Goal: Find specific page/section: Find specific page/section

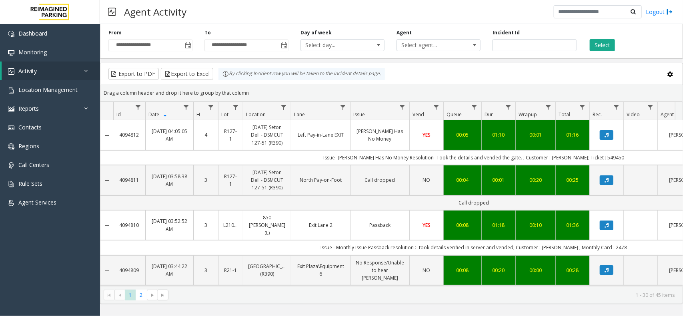
scroll to position [0, 84]
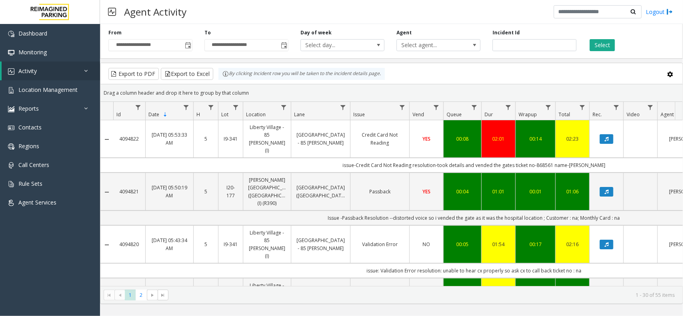
scroll to position [0, 84]
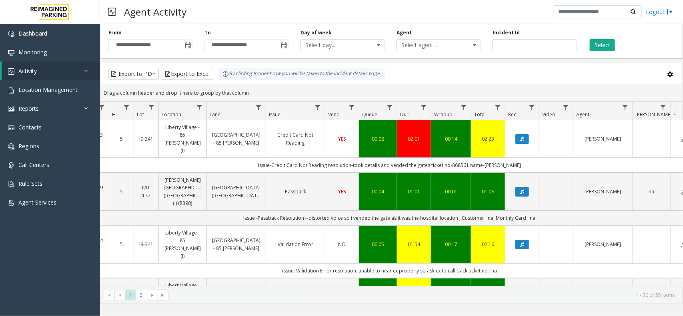
click at [615, 43] on div "Select" at bounding box center [630, 40] width 96 height 22
click at [612, 43] on button "Select" at bounding box center [601, 45] width 25 height 12
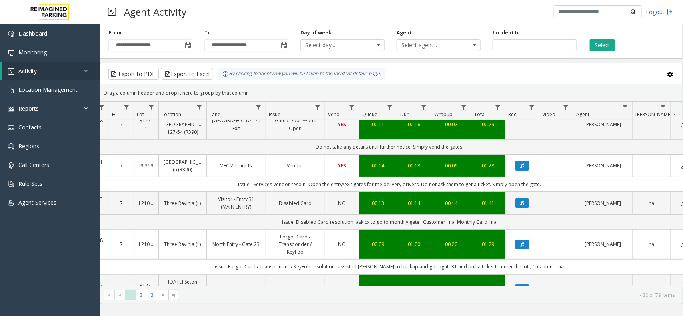
scroll to position [0, 84]
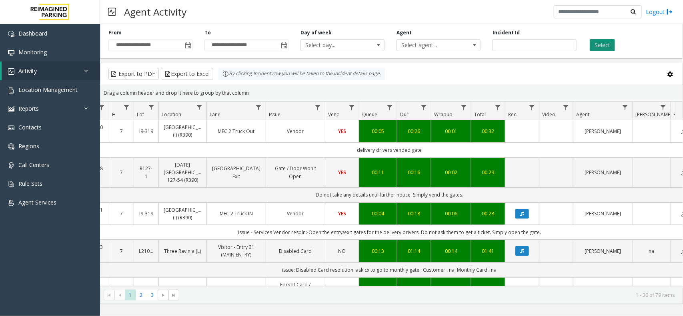
click at [608, 45] on button "Select" at bounding box center [601, 45] width 25 height 12
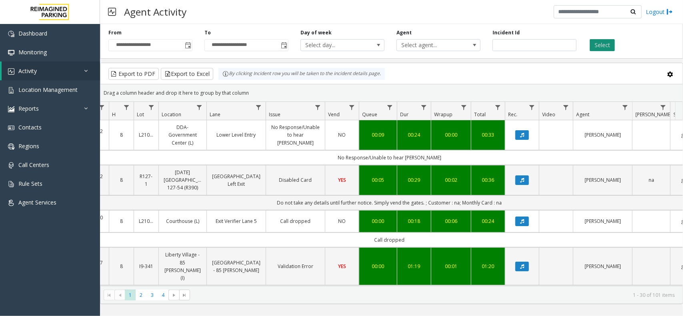
click at [600, 45] on button "Select" at bounding box center [601, 45] width 25 height 12
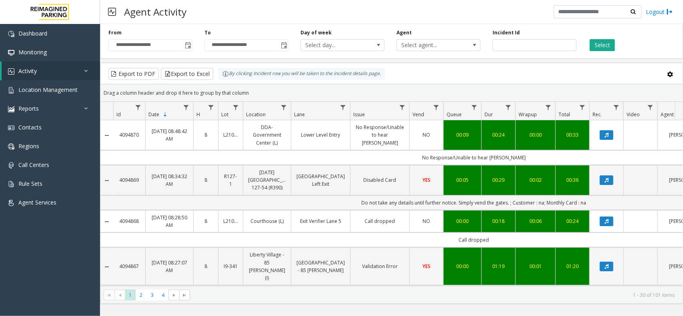
scroll to position [0, 84]
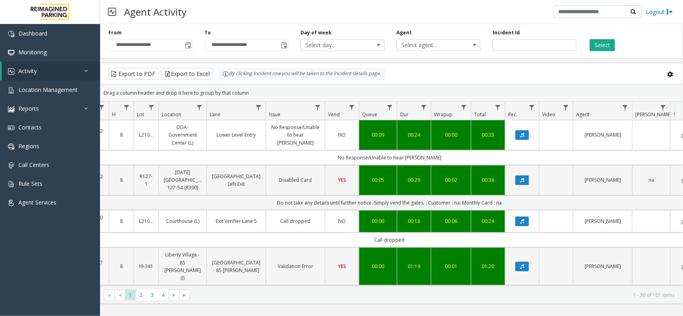
click at [608, 52] on div "**********" at bounding box center [391, 40] width 583 height 38
click at [607, 51] on div "**********" at bounding box center [391, 40] width 583 height 38
click at [606, 48] on button "Select" at bounding box center [601, 45] width 25 height 12
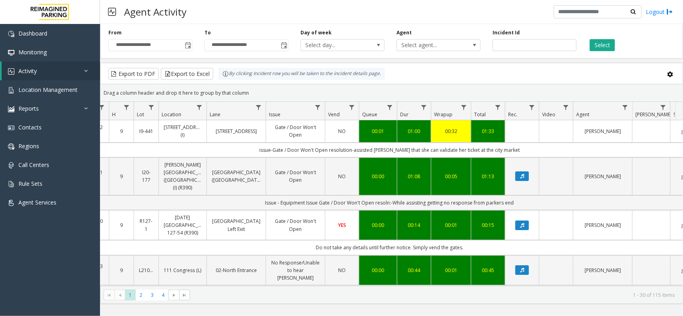
click at [584, 43] on div "Select" at bounding box center [630, 40] width 96 height 22
click at [589, 43] on button "Select" at bounding box center [601, 45] width 25 height 12
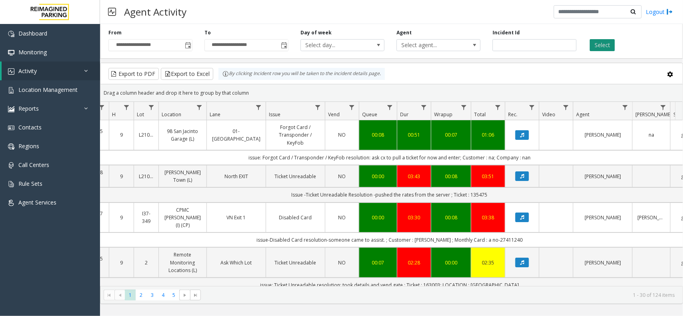
click at [595, 40] on button "Select" at bounding box center [601, 45] width 25 height 12
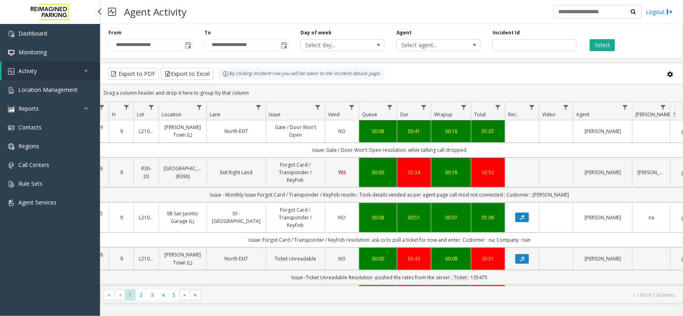
click at [93, 69] on link "Activity" at bounding box center [51, 71] width 98 height 19
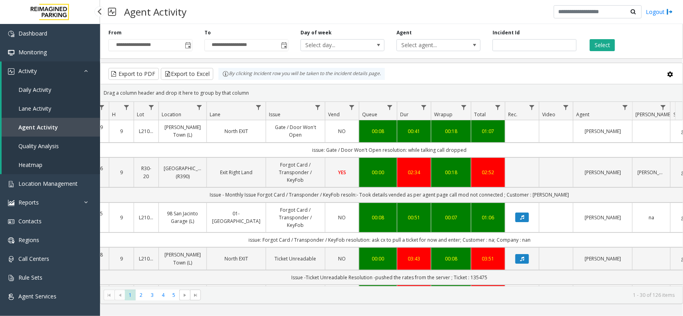
click at [89, 71] on icon at bounding box center [88, 71] width 8 height 6
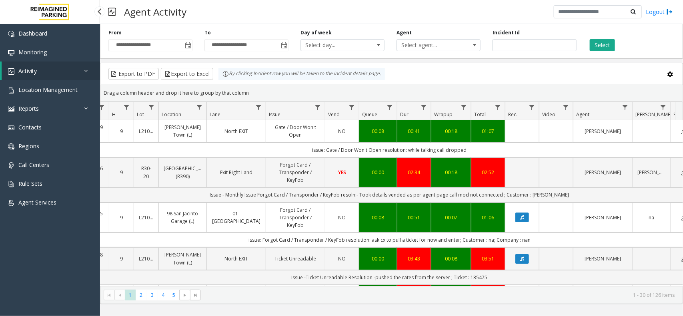
click at [62, 69] on link "Activity" at bounding box center [51, 71] width 98 height 19
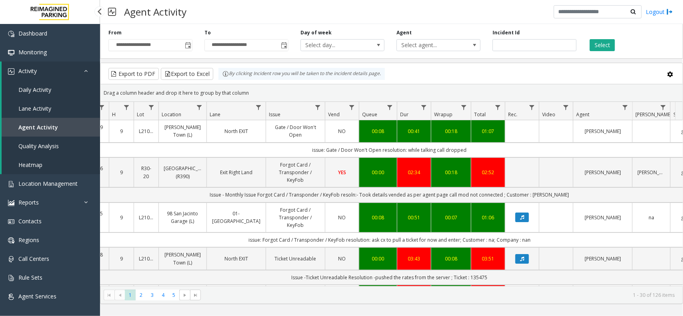
click at [59, 90] on link "Daily Activity" at bounding box center [51, 89] width 98 height 19
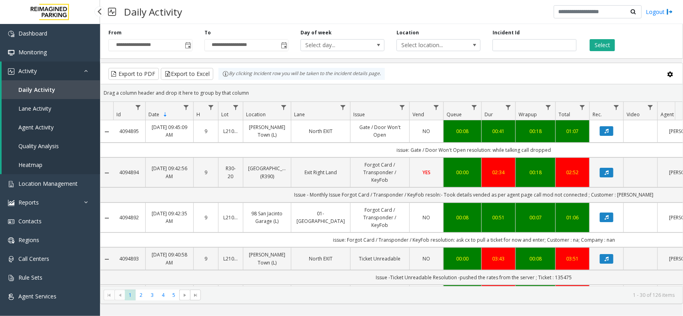
click at [53, 124] on span "Agent Activity" at bounding box center [35, 128] width 35 height 8
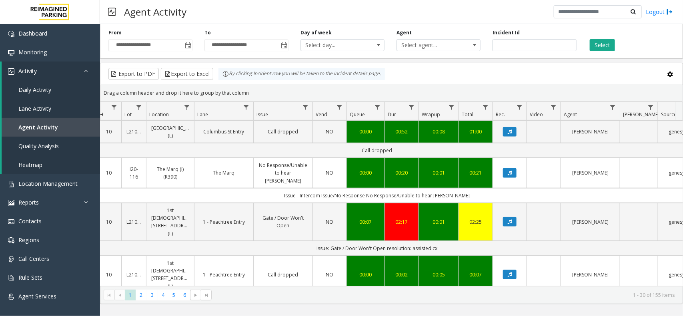
scroll to position [350, 97]
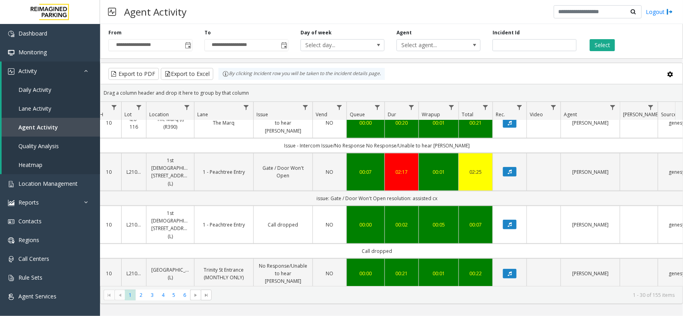
drag, startPoint x: 326, startPoint y: 152, endPoint x: 475, endPoint y: 150, distance: 148.8
click at [475, 191] on td "issue: Gate / Door Won't Open resolution: assisted cx" at bounding box center [376, 198] width 721 height 15
click at [457, 191] on td "issue: Gate / Door Won't Open resolution: assisted cx" at bounding box center [376, 198] width 721 height 15
drag, startPoint x: 457, startPoint y: 156, endPoint x: 310, endPoint y: 163, distance: 146.5
click at [310, 191] on td "issue: Gate / Door Won't Open resolution: assisted cx" at bounding box center [376, 198] width 721 height 15
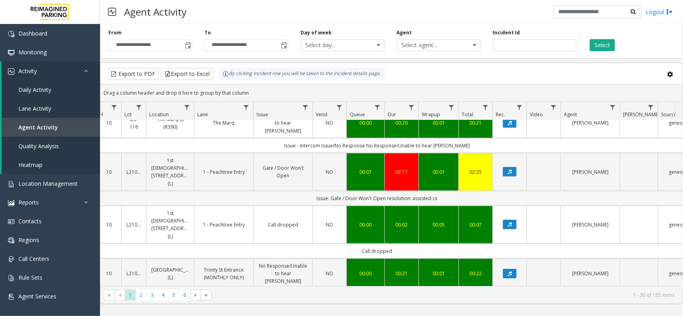
click at [299, 191] on td "issue: Gate / Door Won't Open resolution: assisted cx" at bounding box center [376, 198] width 721 height 15
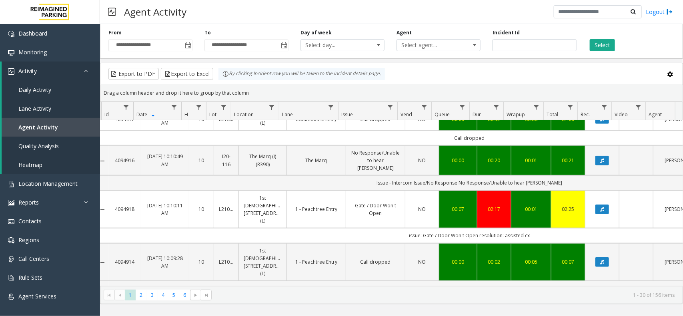
scroll to position [0, 0]
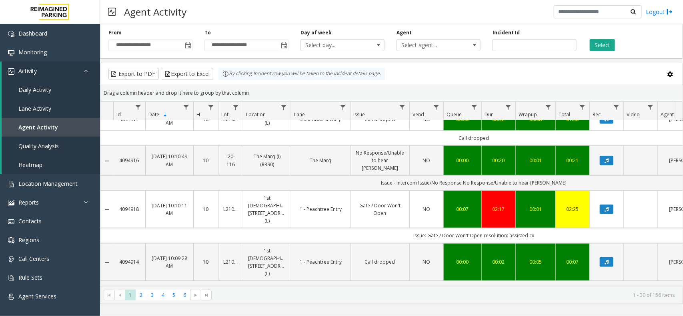
drag, startPoint x: 143, startPoint y: 170, endPoint x: 119, endPoint y: 173, distance: 24.2
click at [119, 191] on td "4094918" at bounding box center [129, 210] width 32 height 38
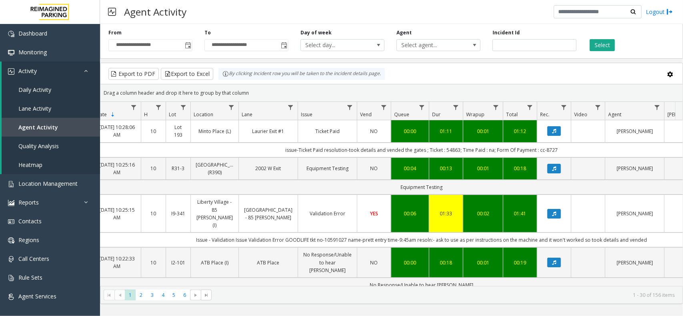
scroll to position [0, 55]
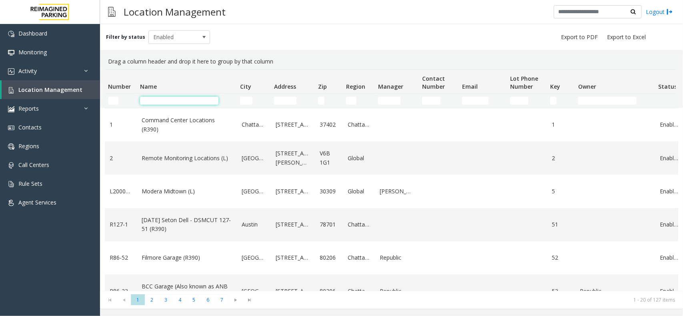
click at [199, 102] on input "Name Filter" at bounding box center [179, 101] width 78 height 8
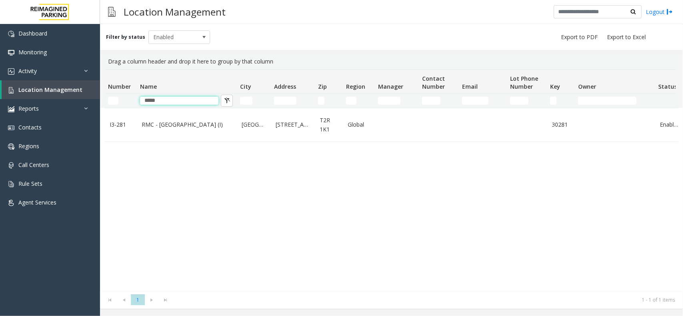
type input "*****"
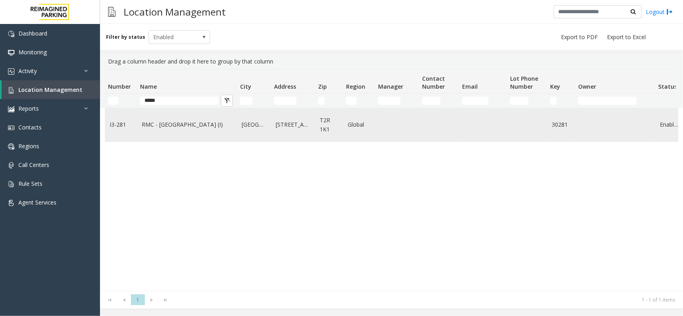
click at [206, 124] on link "RMC - Mount Royal Village (I)" at bounding box center [187, 124] width 90 height 9
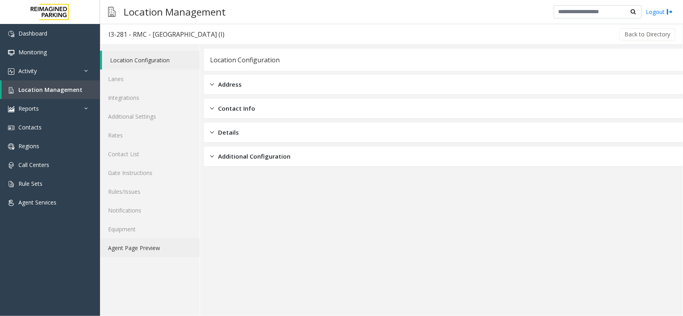
click at [152, 256] on link "Agent Page Preview" at bounding box center [150, 248] width 100 height 19
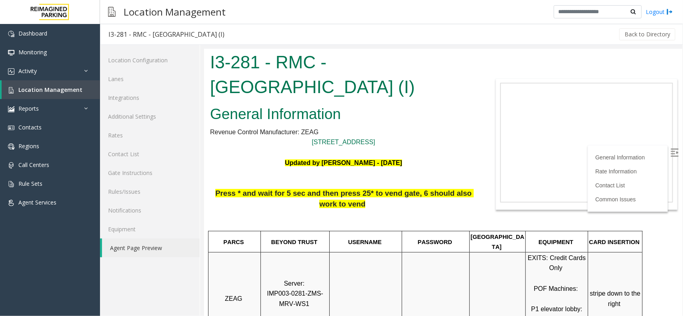
scroll to position [200, 0]
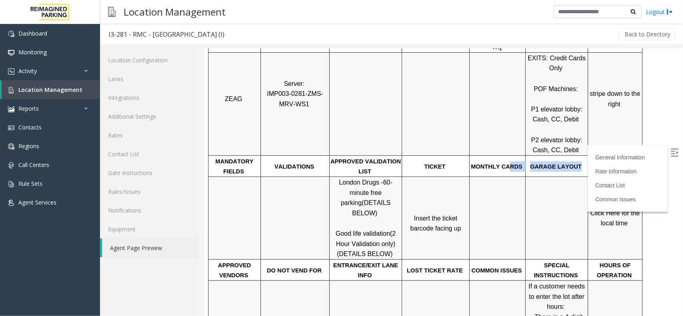
drag, startPoint x: 575, startPoint y: 156, endPoint x: 509, endPoint y: 157, distance: 66.0
click at [509, 157] on tr "MANDATORY FIELDS VALIDATIONS APPROVED VALIDATION LIST TICKET MONTHLY CARDS GARA…" at bounding box center [425, 165] width 434 height 21
click at [508, 161] on td "MONTHLY CARDS" at bounding box center [497, 165] width 56 height 21
drag, startPoint x: 472, startPoint y: 155, endPoint x: 518, endPoint y: 153, distance: 45.6
click at [518, 161] on p "MONTHLY CARDS" at bounding box center [496, 166] width 55 height 10
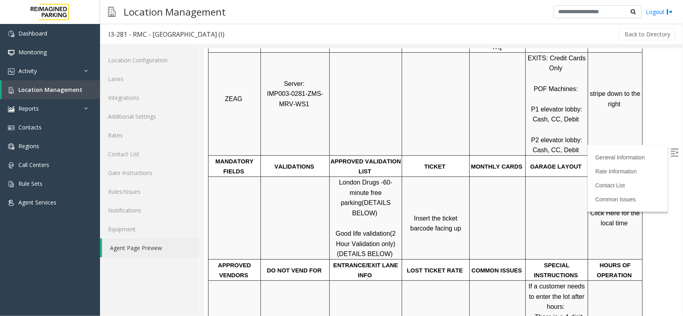
click at [517, 175] on div at bounding box center [497, 176] width 56 height 3
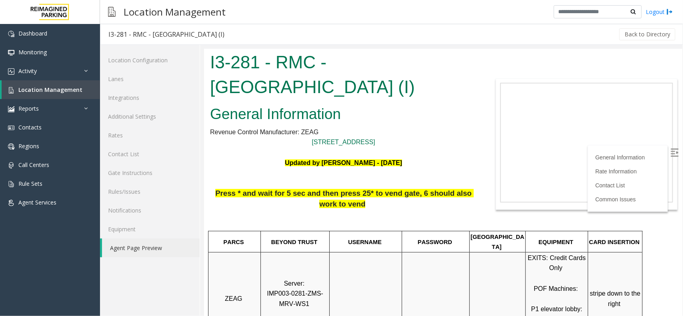
scroll to position [50, 0]
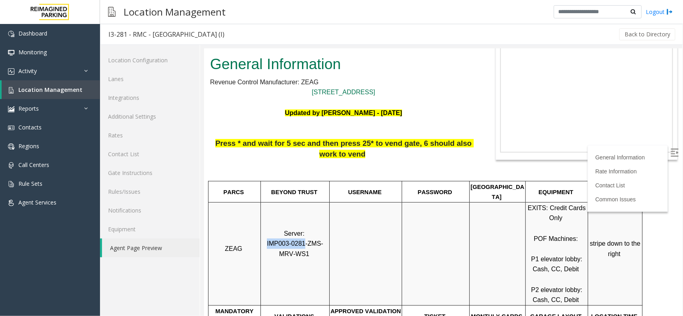
drag, startPoint x: 296, startPoint y: 232, endPoint x: 262, endPoint y: 231, distance: 34.0
click at [266, 240] on span "IMP003-0281-ZMS-MRV-WS1" at bounding box center [294, 248] width 56 height 17
copy span "IMP003-0281"
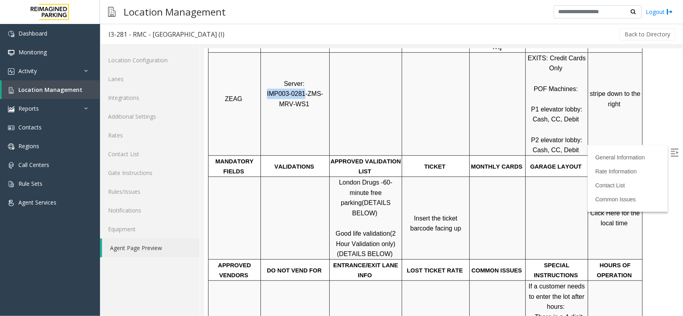
scroll to position [0, 0]
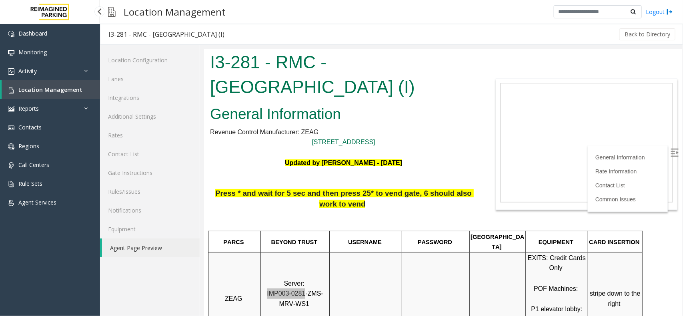
click at [66, 86] on span "Location Management" at bounding box center [50, 90] width 64 height 8
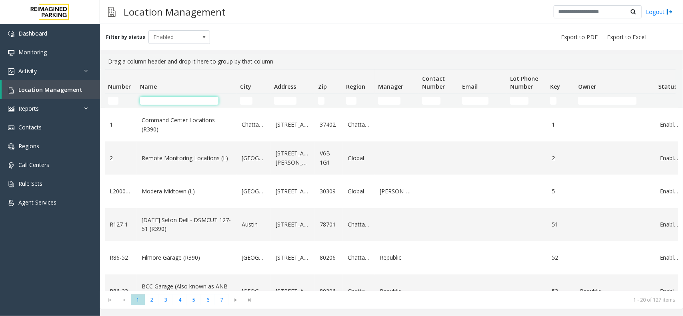
click at [174, 103] on input "Name Filter" at bounding box center [179, 101] width 78 height 8
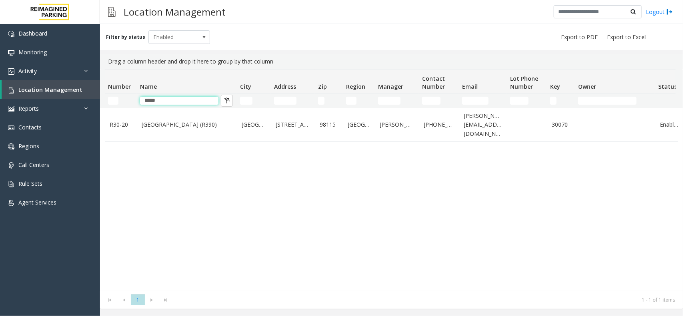
type input "*****"
click at [199, 144] on div "R30-20 Green Lake Village (R390) Seattle 427 Northeast 72nd Street 98115 Seattl…" at bounding box center [391, 199] width 573 height 183
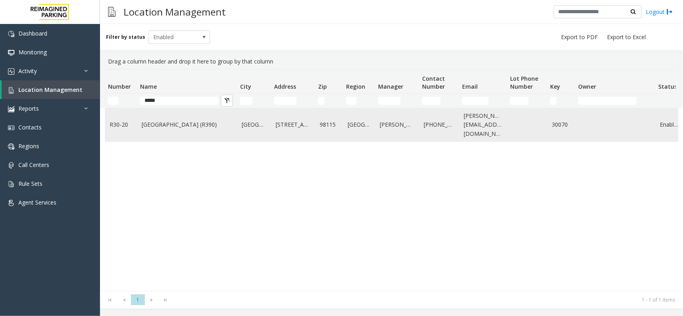
click at [202, 136] on td "Green Lake Village (R390)" at bounding box center [187, 124] width 100 height 33
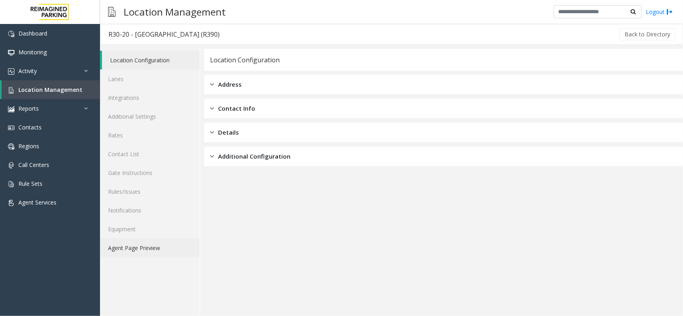
click at [155, 250] on link "Agent Page Preview" at bounding box center [150, 248] width 100 height 19
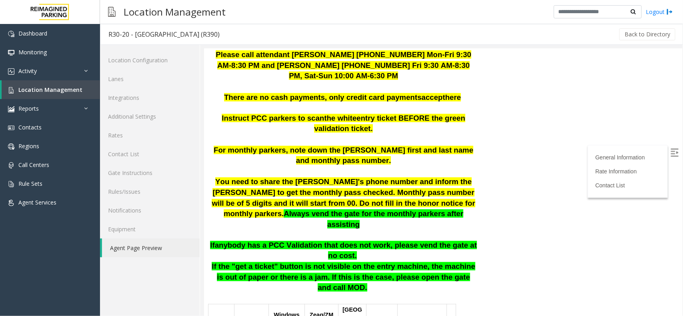
scroll to position [200, 0]
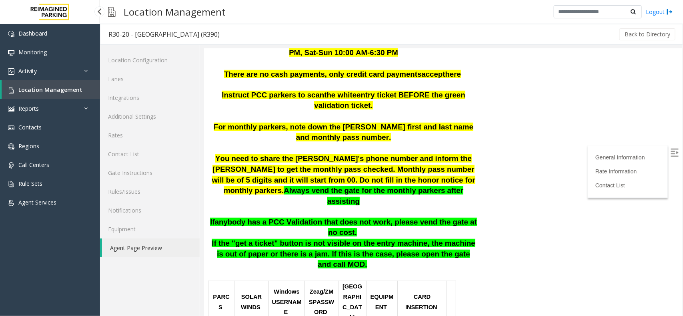
click at [64, 93] on link "Location Management" at bounding box center [51, 89] width 98 height 19
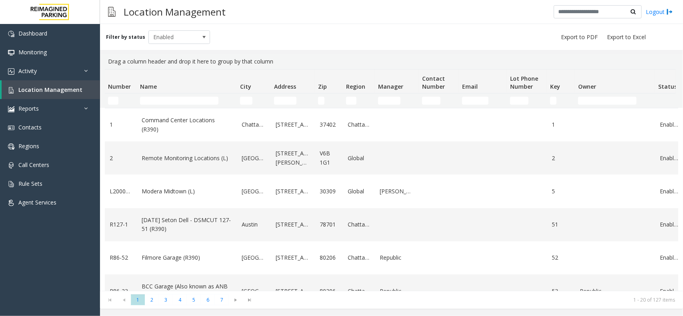
click at [168, 79] on th "Name" at bounding box center [187, 82] width 100 height 24
click at [167, 105] on td "Name Filter" at bounding box center [187, 101] width 100 height 14
click at [174, 100] on input "Name Filter" at bounding box center [179, 101] width 78 height 8
